Goal: Task Accomplishment & Management: Complete application form

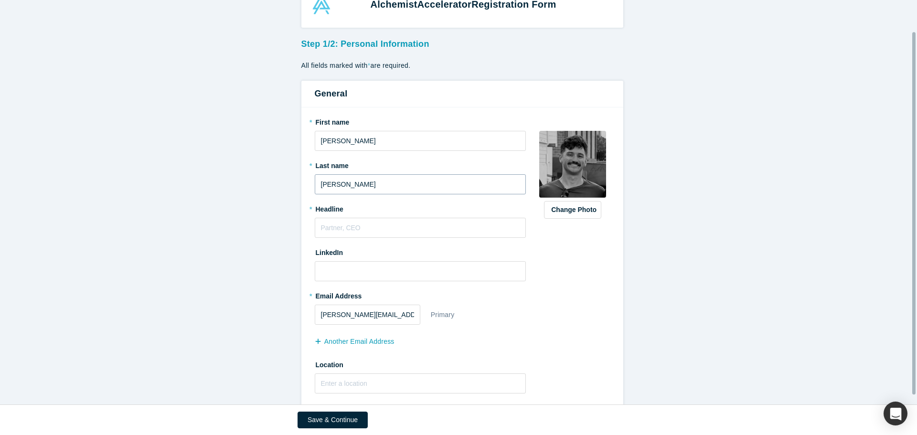
scroll to position [45, 0]
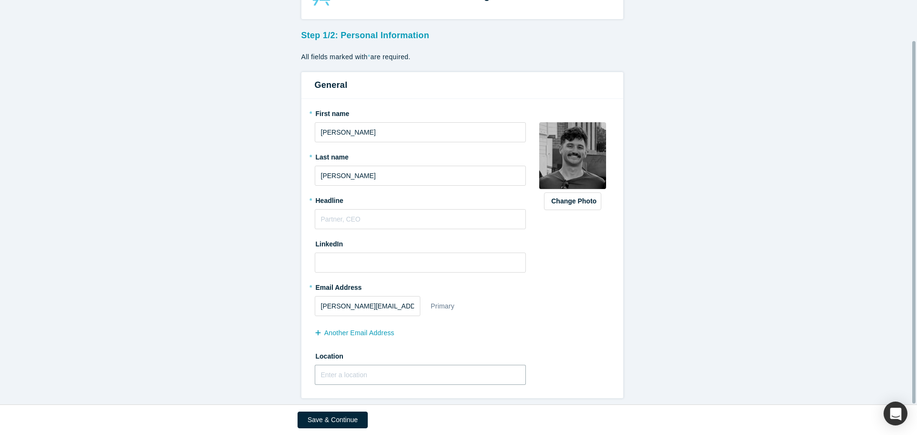
click at [350, 365] on input "text" at bounding box center [421, 375] width 212 height 20
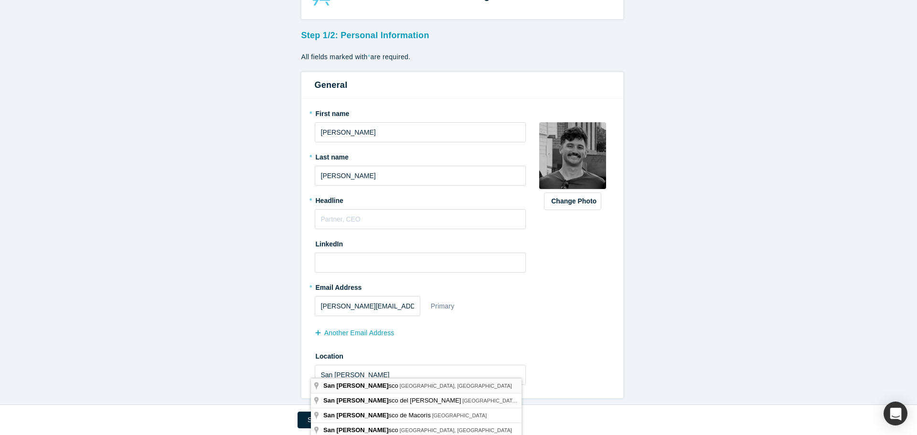
type input "[GEOGRAPHIC_DATA], [GEOGRAPHIC_DATA], [GEOGRAPHIC_DATA]"
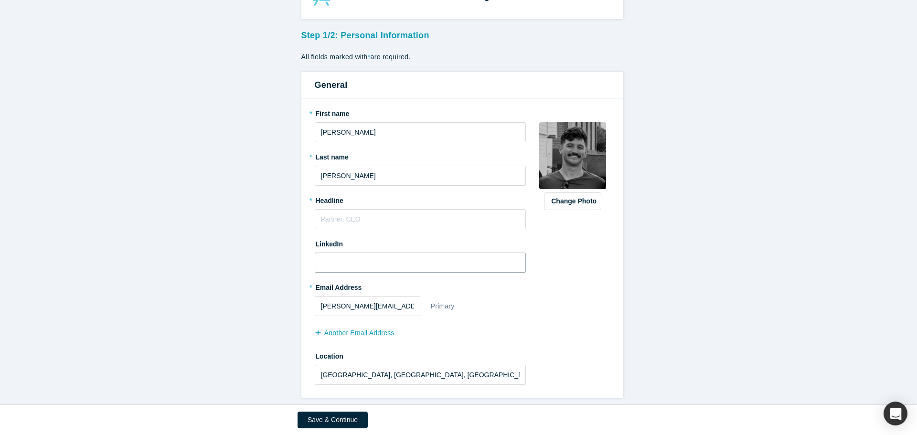
click at [344, 264] on input at bounding box center [421, 263] width 212 height 20
type input "[URL][DOMAIN_NAME][PERSON_NAME]"
click at [378, 209] on input "text" at bounding box center [421, 219] width 212 height 20
type input "A"
type input "M"
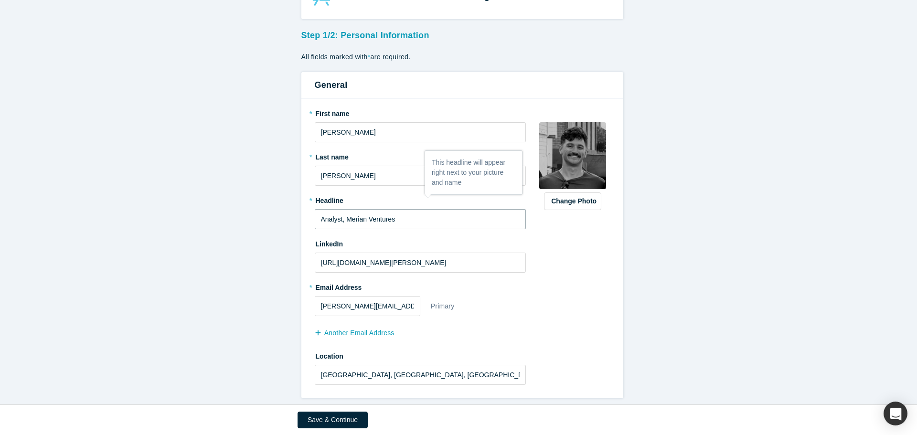
type input "Analyst, Merian Ventures"
click at [346, 421] on button "Save & Continue" at bounding box center [333, 420] width 70 height 17
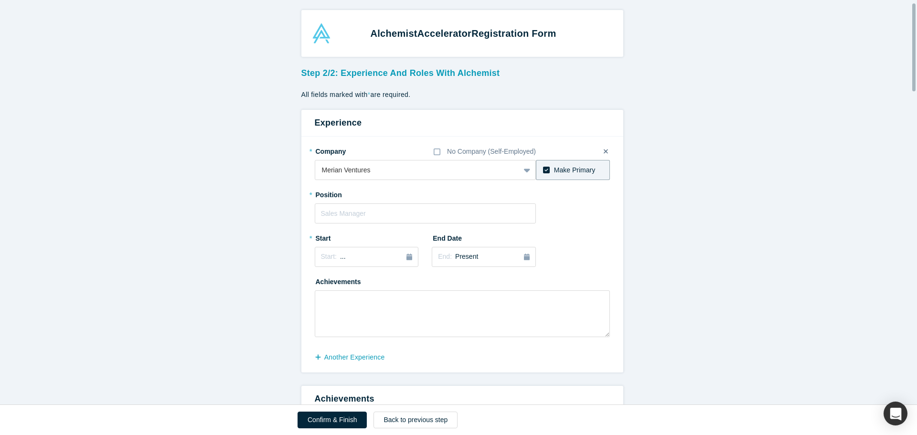
scroll to position [48, 0]
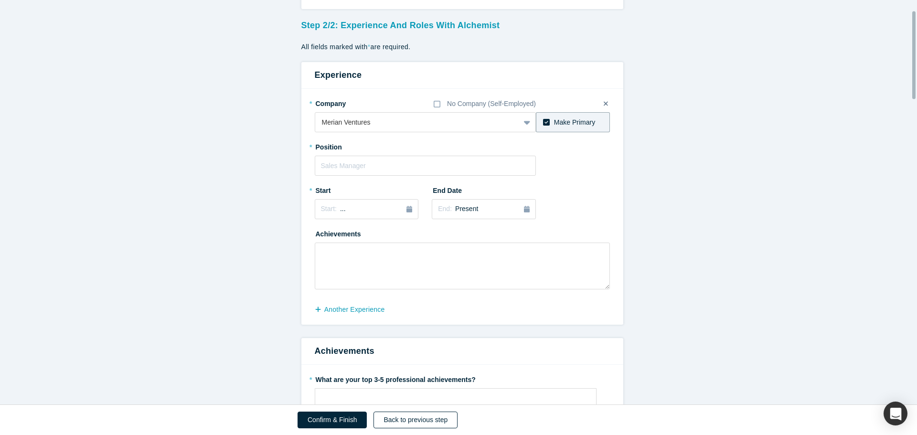
click at [410, 427] on button "Back to previous step" at bounding box center [415, 420] width 84 height 17
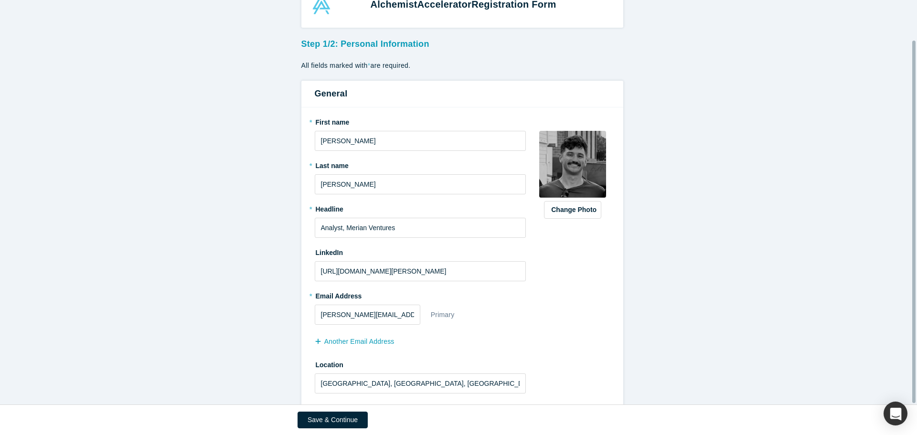
scroll to position [45, 0]
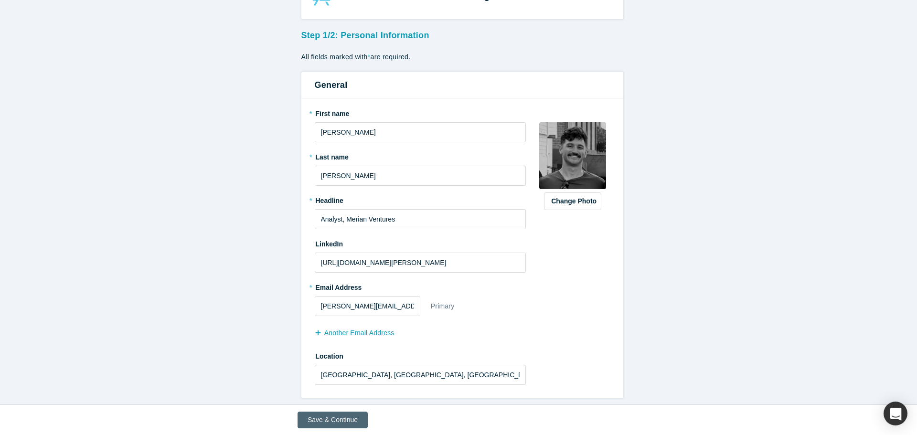
click at [329, 420] on button "Save & Continue" at bounding box center [333, 420] width 70 height 17
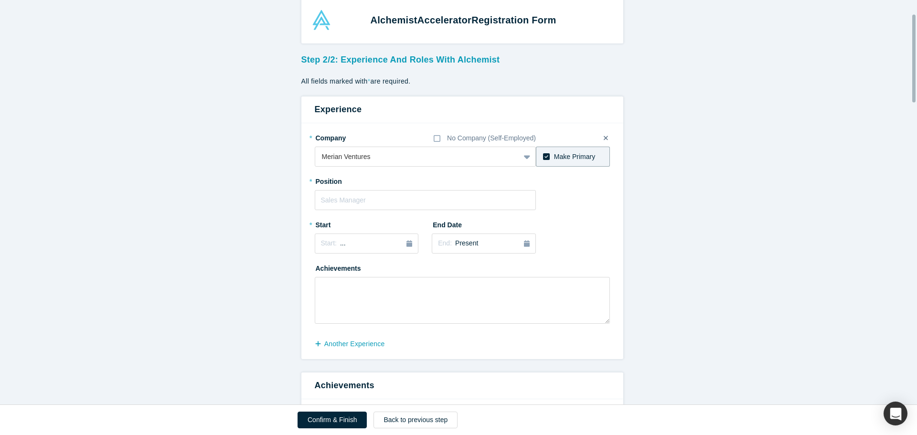
scroll to position [0, 0]
